Goal: Navigation & Orientation: Understand site structure

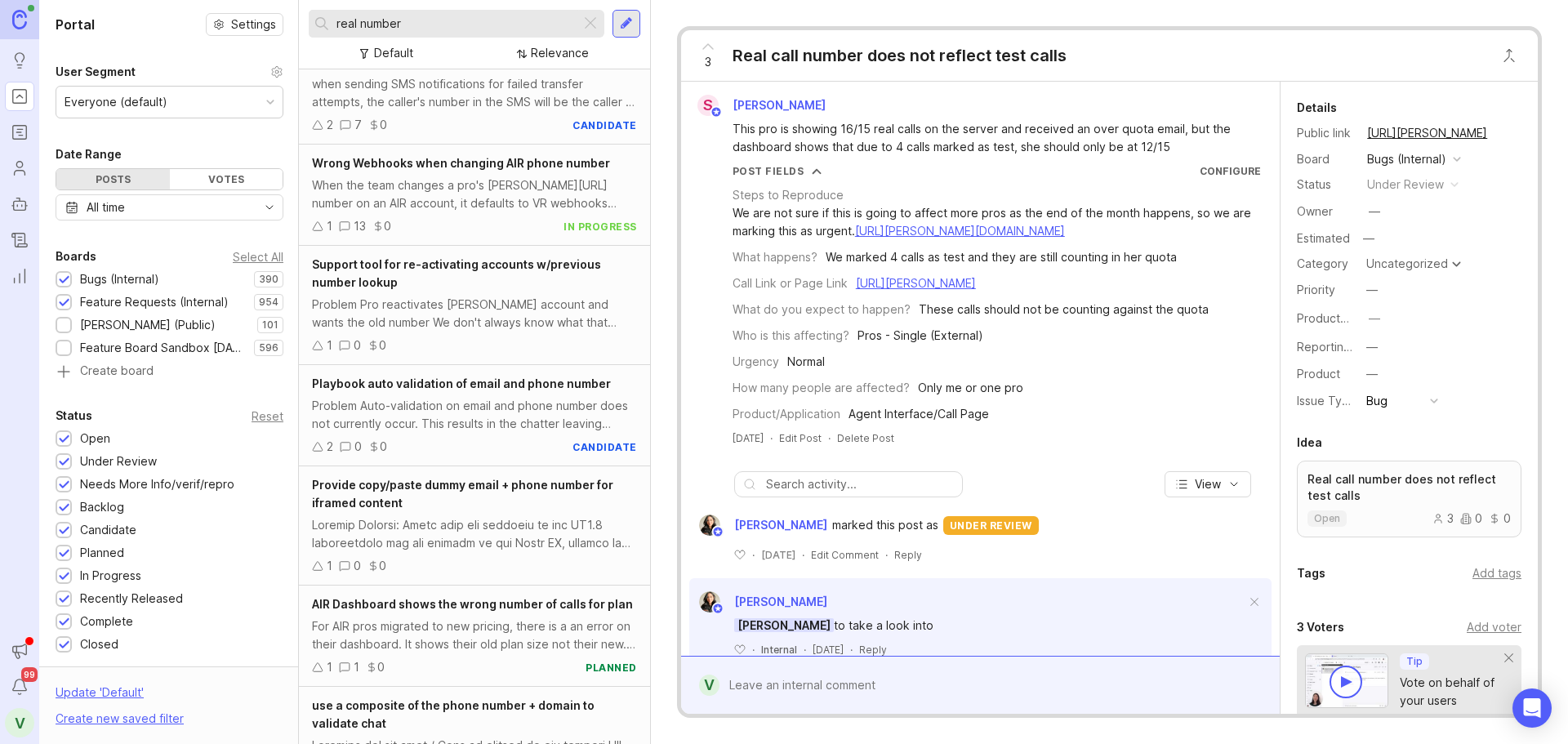
scroll to position [3647, 0]
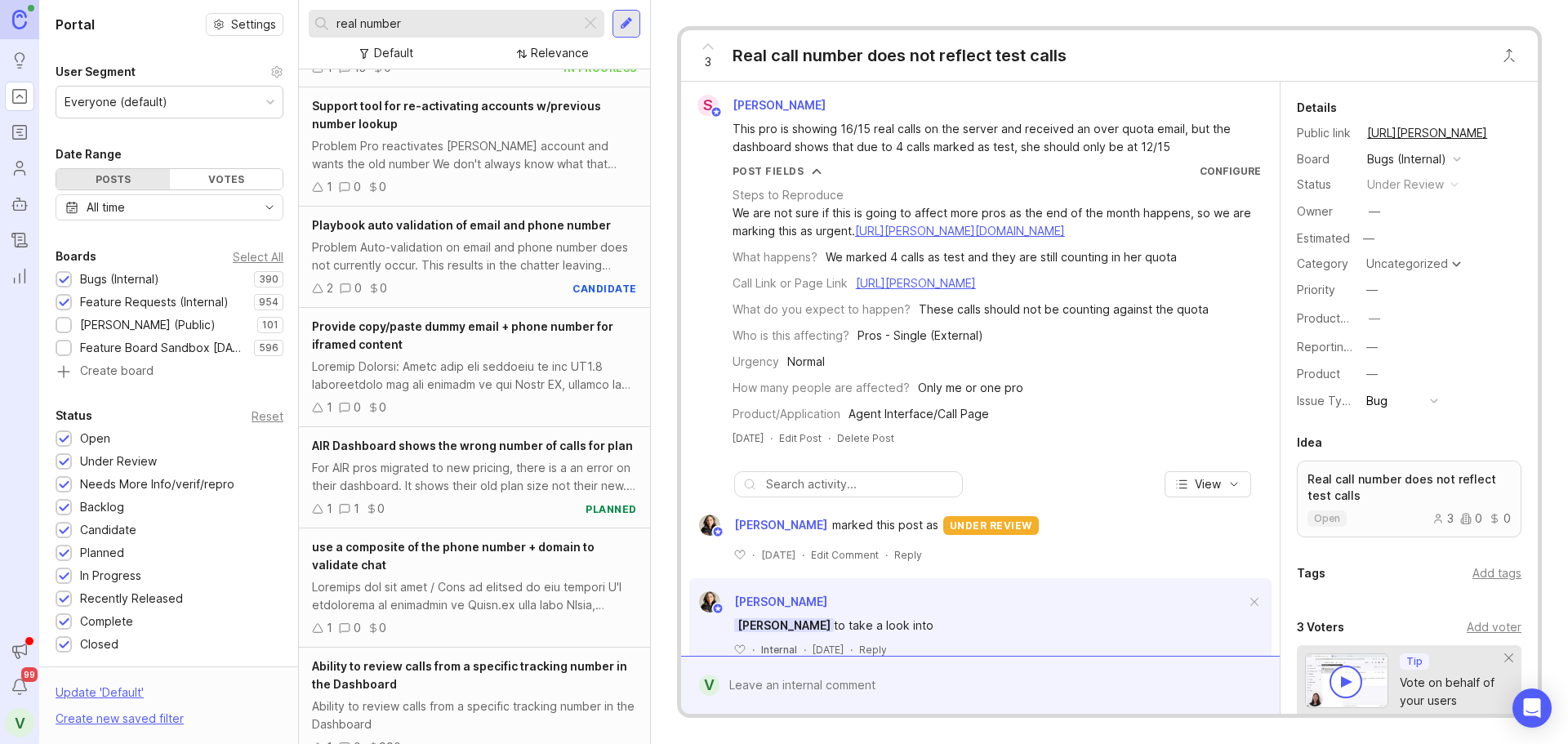
click at [24, 24] on img at bounding box center [20, 19] width 14 height 19
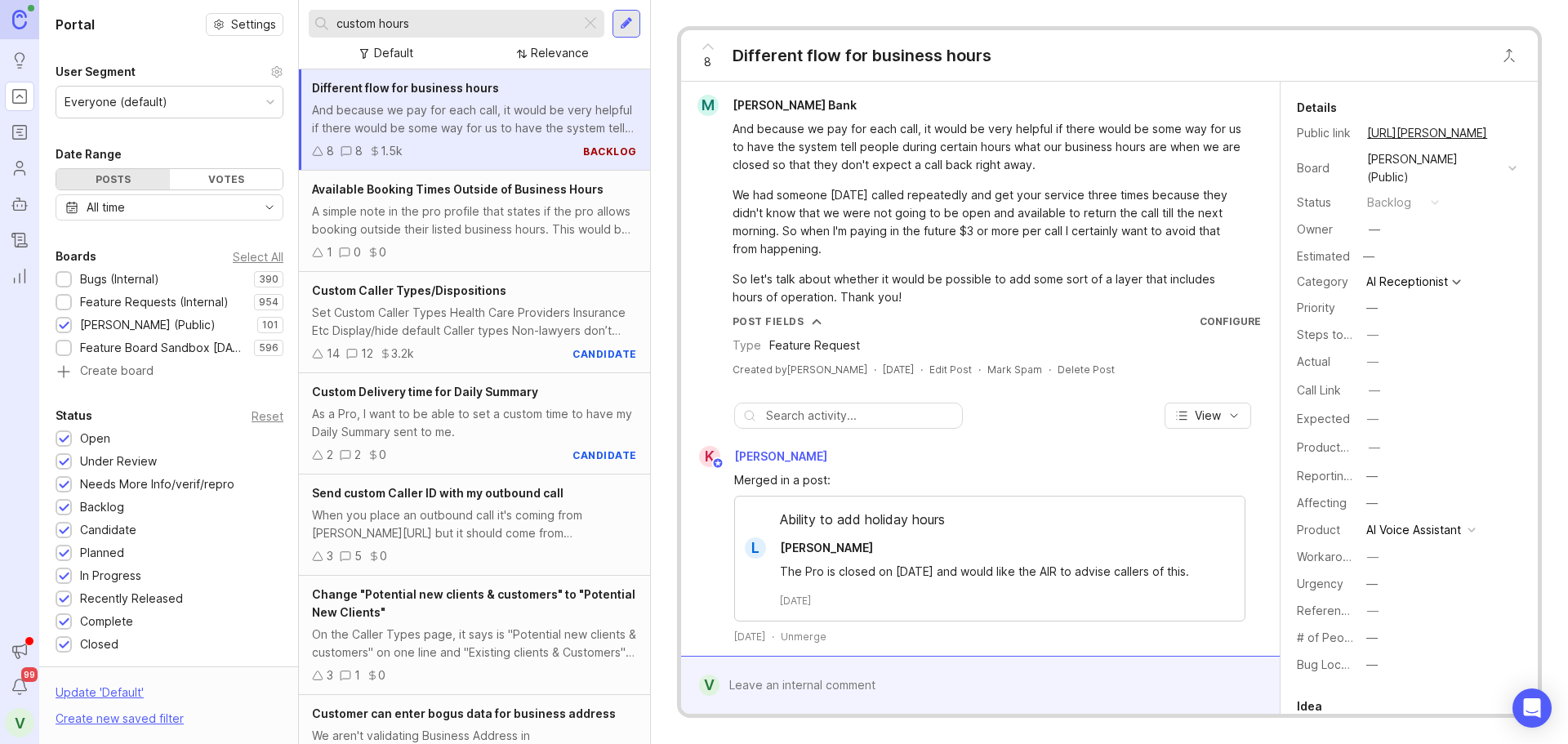
click at [21, 141] on icon "Roadmaps" at bounding box center [20, 132] width 18 height 20
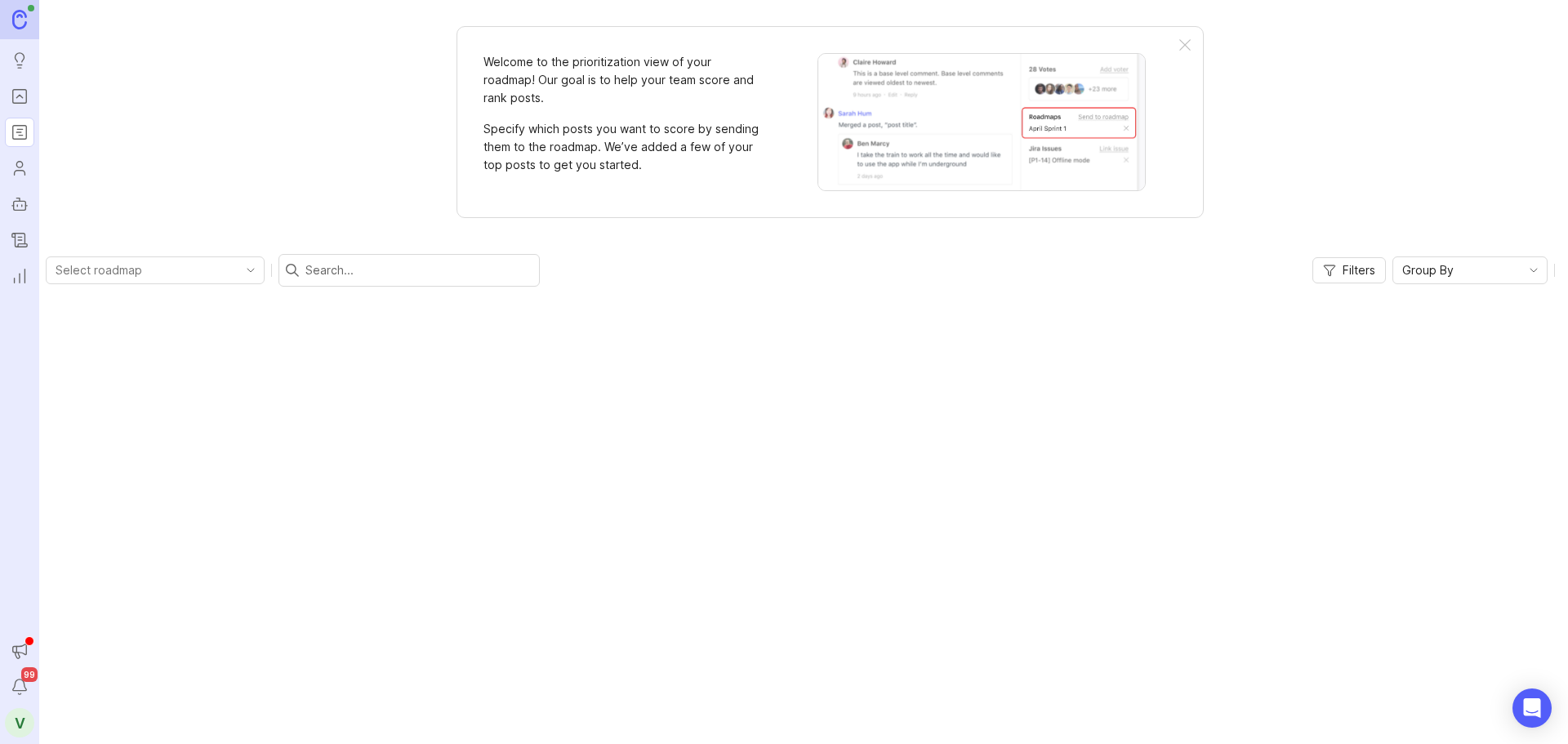
click at [24, 159] on icon "Users" at bounding box center [20, 168] width 18 height 20
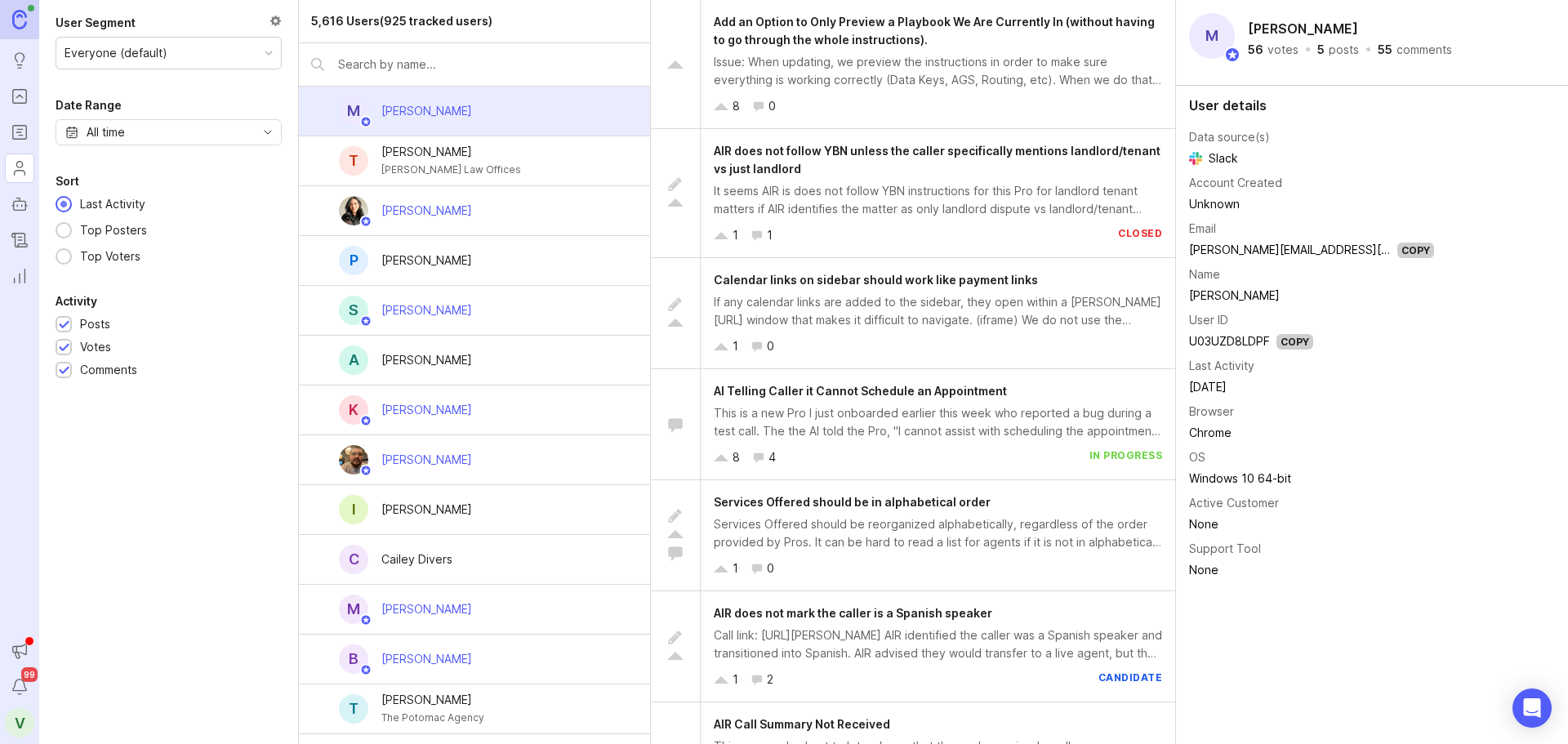
click at [27, 13] on link at bounding box center [20, 20] width 39 height 39
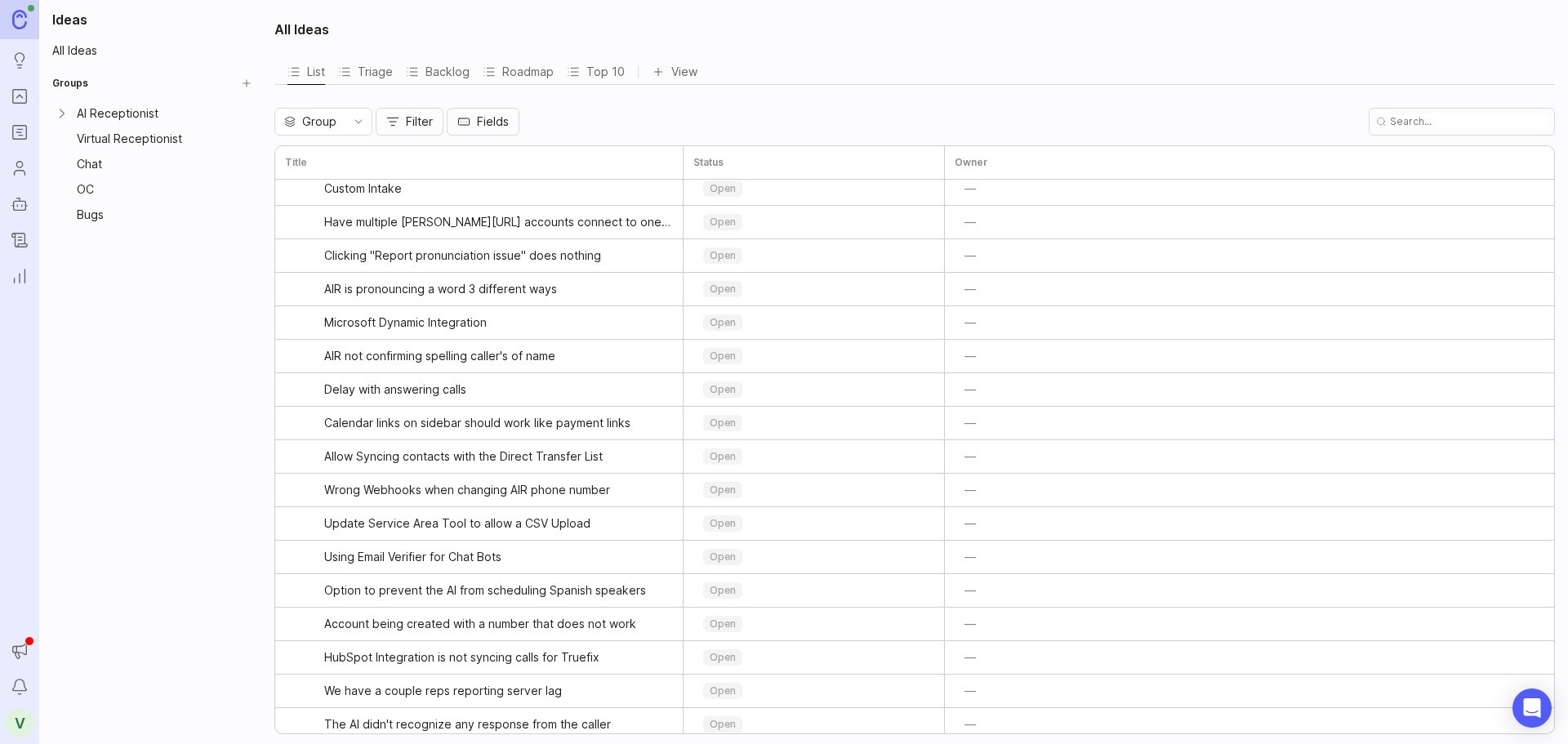
scroll to position [4500, 0]
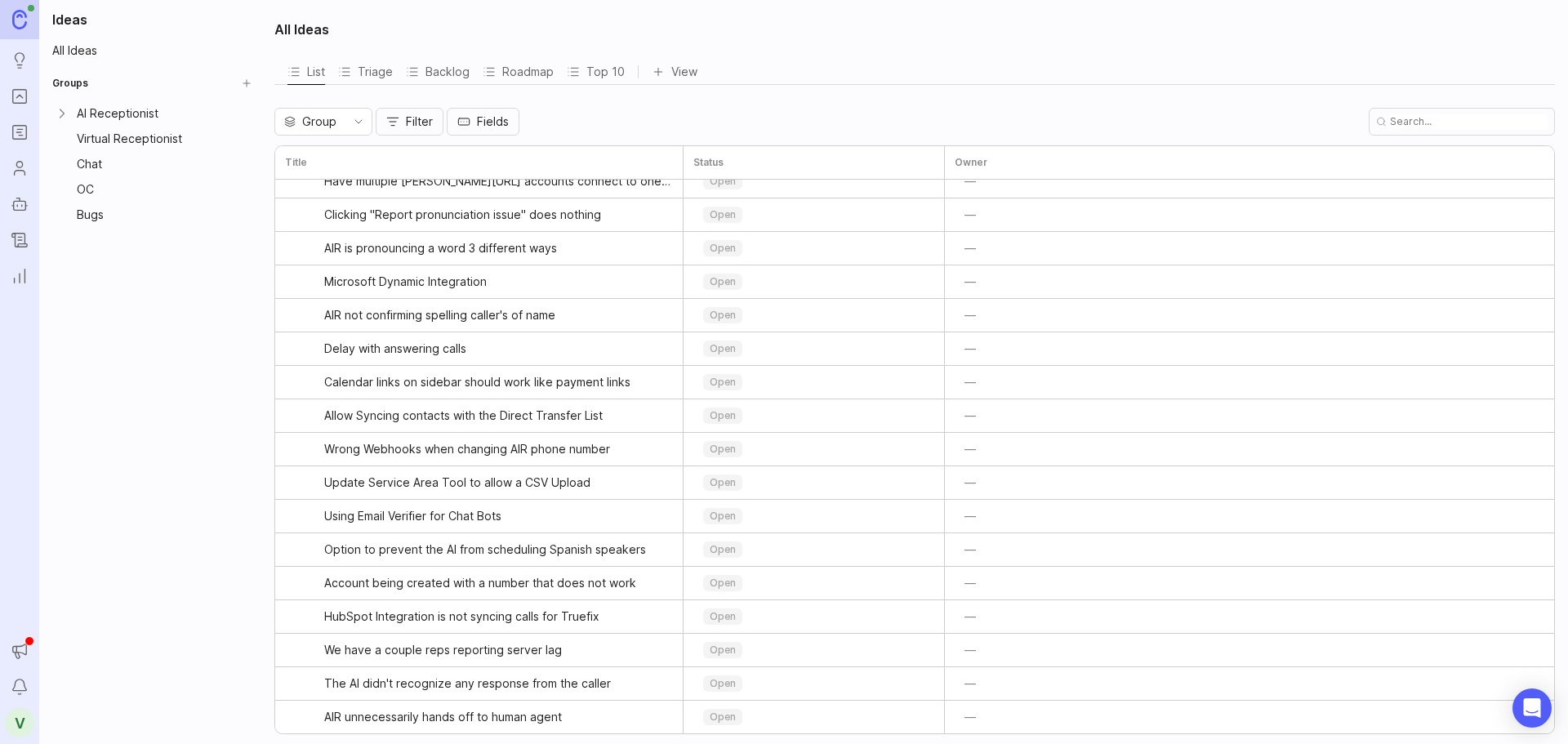
click at [133, 217] on div "Bugs" at bounding box center [155, 214] width 157 height 18
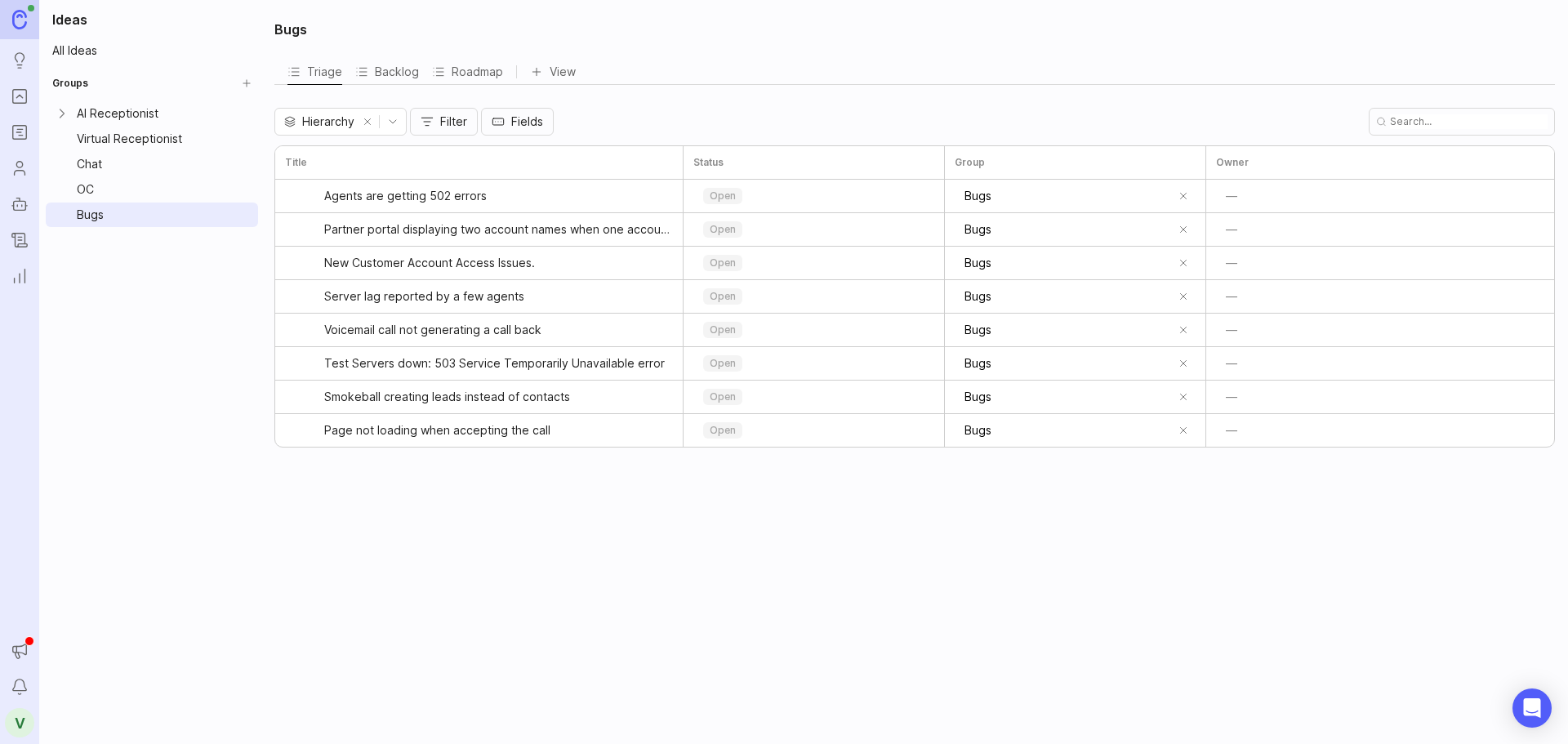
click at [137, 141] on div "Virtual Receptionist" at bounding box center [155, 138] width 157 height 18
